Goal: Task Accomplishment & Management: Use online tool/utility

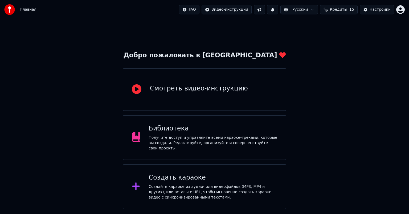
click at [184, 175] on div "Создать караоке" at bounding box center [213, 177] width 129 height 9
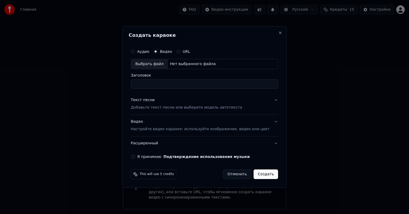
click at [163, 64] on div "Выбрать файл" at bounding box center [149, 64] width 37 height 10
drag, startPoint x: 171, startPoint y: 82, endPoint x: 107, endPoint y: 87, distance: 64.7
click at [107, 87] on body "**********" at bounding box center [204, 104] width 409 height 209
type input "**********"
click at [135, 157] on button "Я принимаю Подтверждение использования музыки" at bounding box center [133, 156] width 4 height 4
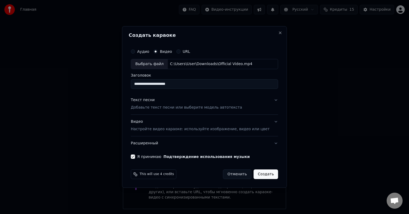
click at [154, 108] on p "Добавьте текст песни или выберите модель автотекста" at bounding box center [186, 107] width 111 height 5
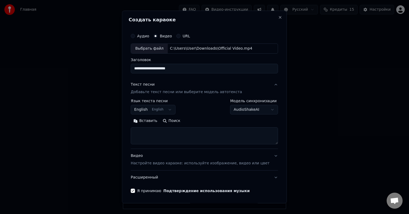
click at [156, 134] on textarea at bounding box center [204, 135] width 147 height 17
click at [159, 135] on textarea at bounding box center [204, 135] width 147 height 17
paste textarea "**********"
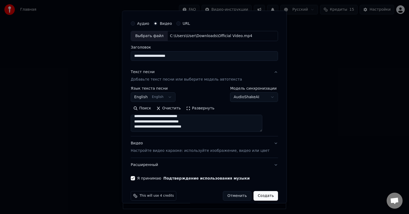
scroll to position [18, 0]
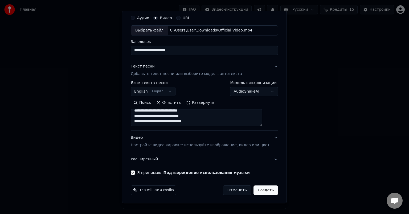
type textarea "**********"
click at [254, 190] on button "Создать" at bounding box center [265, 190] width 24 height 10
click at [196, 120] on textarea at bounding box center [197, 117] width 132 height 17
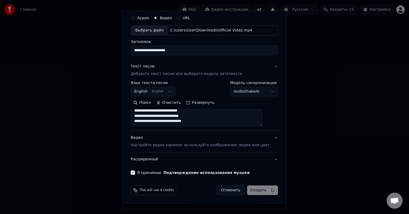
click at [257, 188] on div "Отменить Создать" at bounding box center [247, 190] width 62 height 10
click at [261, 191] on button "Создать" at bounding box center [265, 190] width 24 height 10
select select
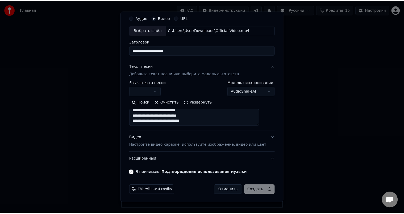
scroll to position [126, 0]
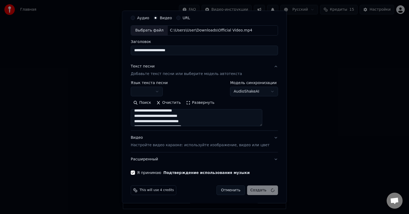
click at [165, 90] on body "**********" at bounding box center [204, 104] width 409 height 209
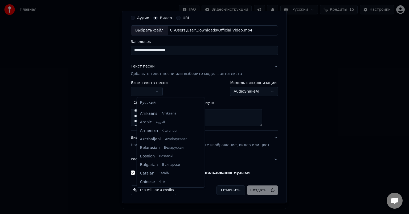
click at [165, 90] on body "**********" at bounding box center [204, 104] width 409 height 209
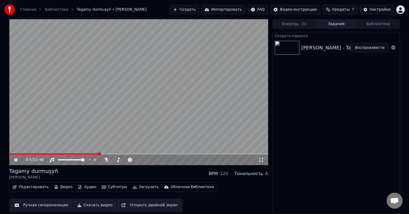
click at [40, 204] on button "Ручная синхронизация" at bounding box center [41, 205] width 60 height 10
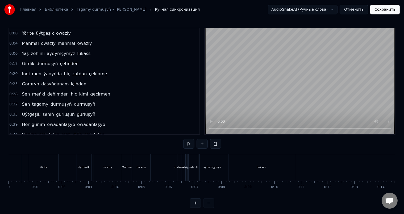
click at [47, 169] on div "Ýörite" at bounding box center [43, 167] width 29 height 26
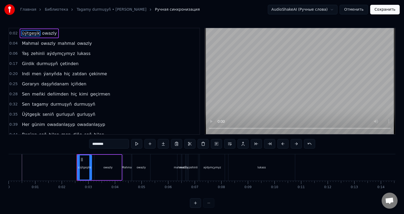
click at [86, 167] on div "üýtgeşik" at bounding box center [84, 167] width 11 height 4
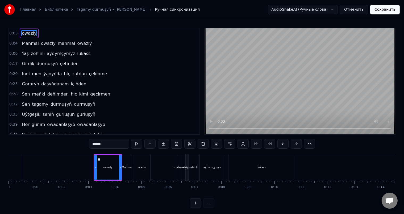
click at [105, 167] on div "owazly" at bounding box center [108, 167] width 9 height 4
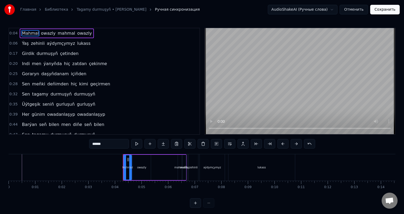
click at [127, 165] on div "Mahmal" at bounding box center [127, 167] width 11 height 4
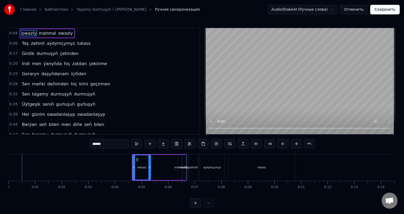
click at [142, 165] on div "owazly" at bounding box center [141, 167] width 9 height 4
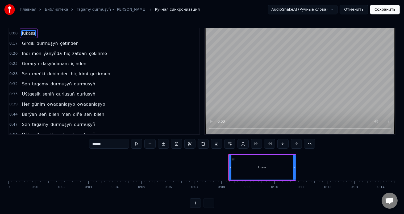
type input "******"
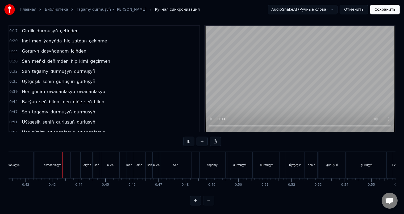
scroll to position [0, 1112]
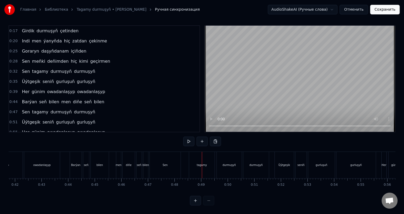
click at [169, 157] on div "Sen" at bounding box center [165, 165] width 31 height 26
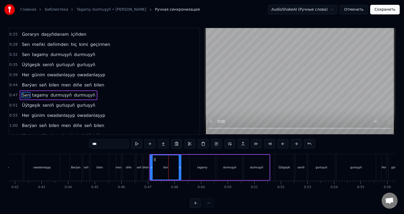
scroll to position [30, 0]
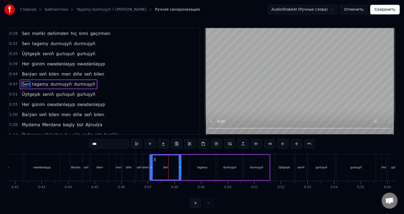
click at [171, 166] on div "Sen" at bounding box center [166, 167] width 30 height 24
click at [176, 166] on div "Sen" at bounding box center [166, 167] width 30 height 24
type input "******"
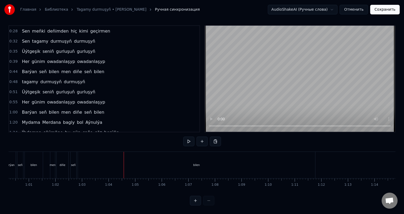
scroll to position [0, 1619]
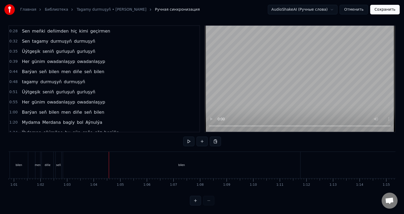
click at [226, 160] on div "bilen" at bounding box center [182, 165] width 238 height 26
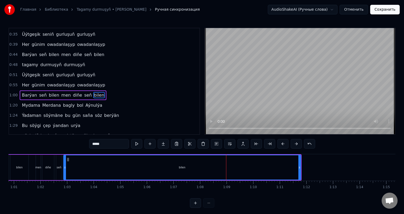
scroll to position [60, 0]
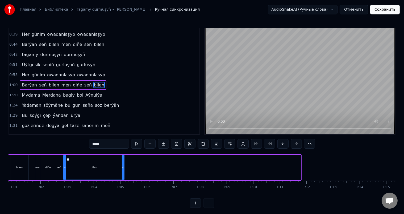
drag, startPoint x: 300, startPoint y: 167, endPoint x: 123, endPoint y: 165, distance: 177.1
click at [123, 165] on icon at bounding box center [123, 167] width 2 height 4
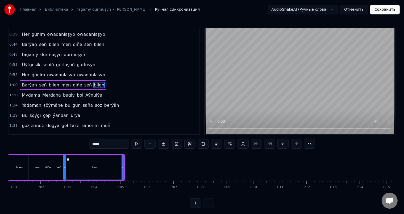
drag, startPoint x: 164, startPoint y: 193, endPoint x: 149, endPoint y: 192, distance: 15.0
click at [149, 192] on div "Girdik durmuşyň çetinden Indi men ýanyňda hiç zatdan çekinme Goraryn daşyňdanam…" at bounding box center [202, 174] width 387 height 40
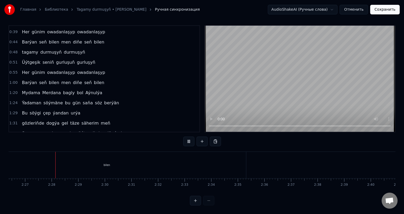
scroll to position [0, 3904]
click at [108, 164] on div "bilen" at bounding box center [100, 165] width 279 height 26
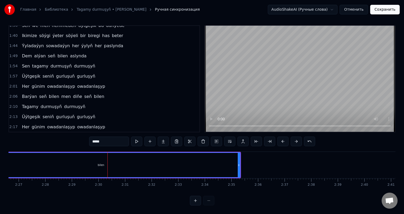
scroll to position [168, 0]
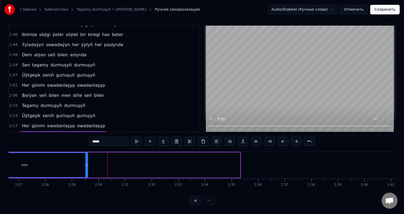
drag, startPoint x: 239, startPoint y: 159, endPoint x: 69, endPoint y: 161, distance: 169.6
click at [85, 163] on icon at bounding box center [86, 165] width 2 height 4
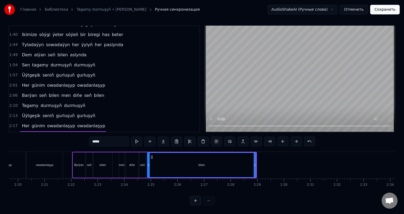
scroll to position [0, 3696]
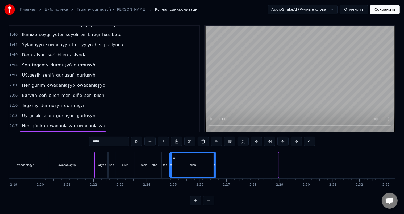
drag, startPoint x: 278, startPoint y: 159, endPoint x: 215, endPoint y: 158, distance: 62.6
click at [215, 163] on icon at bounding box center [215, 165] width 2 height 4
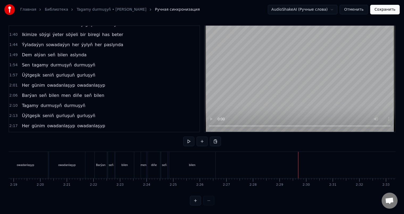
click at [386, 8] on button "Сохранить" at bounding box center [386, 10] width 30 height 10
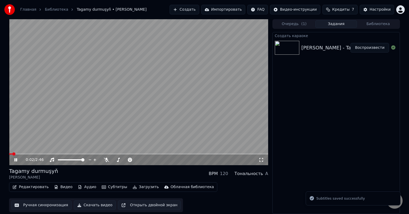
click at [99, 205] on button "Скачать видео" at bounding box center [95, 205] width 42 height 10
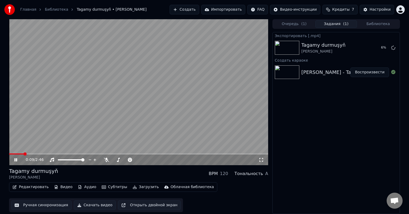
click at [11, 153] on span at bounding box center [16, 153] width 15 height 1
click at [9, 153] on span at bounding box center [9, 153] width 0 height 1
click at [144, 153] on video at bounding box center [138, 92] width 259 height 146
click at [143, 154] on span at bounding box center [76, 153] width 134 height 1
click at [18, 160] on icon at bounding box center [19, 159] width 13 height 4
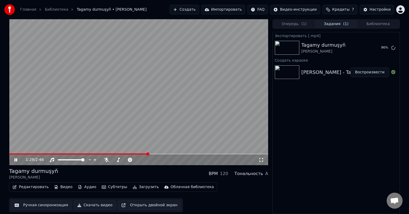
click at [141, 154] on span at bounding box center [78, 153] width 139 height 1
